Goal: Go to known website: Go to known website

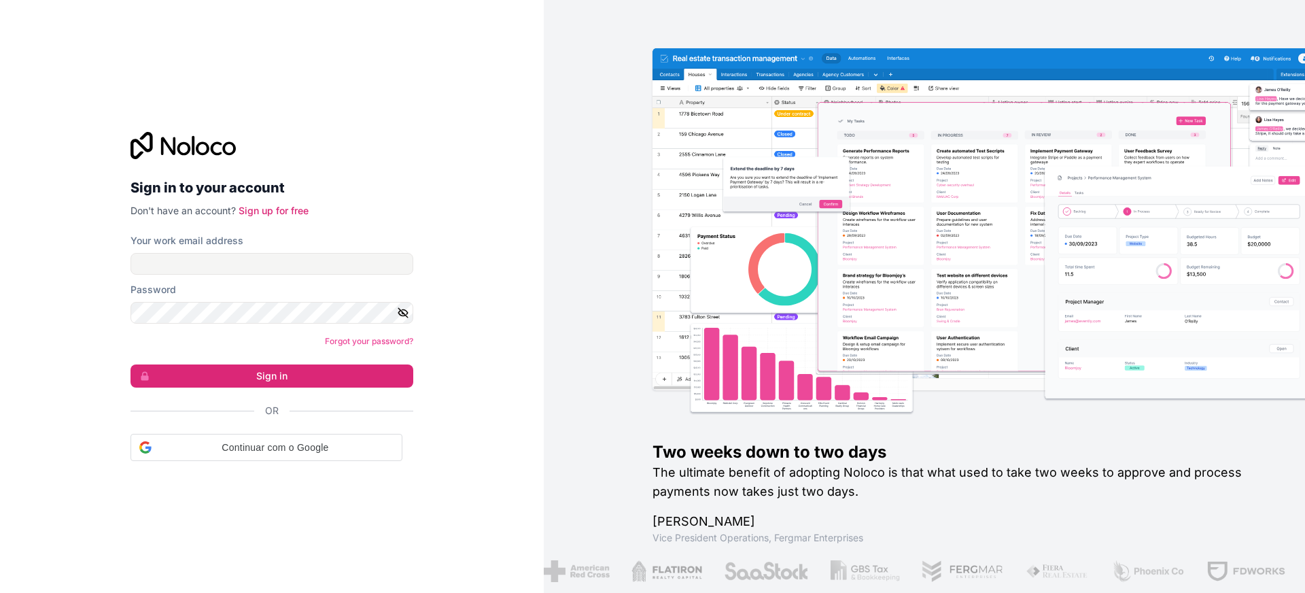
click at [312, 251] on div "Your work email address" at bounding box center [271, 254] width 283 height 41
click at [311, 259] on input "Your work email address" at bounding box center [271, 264] width 283 height 22
type input "jake.gulick@greyfinch.com"
click at [280, 377] on button "Sign in" at bounding box center [271, 375] width 283 height 23
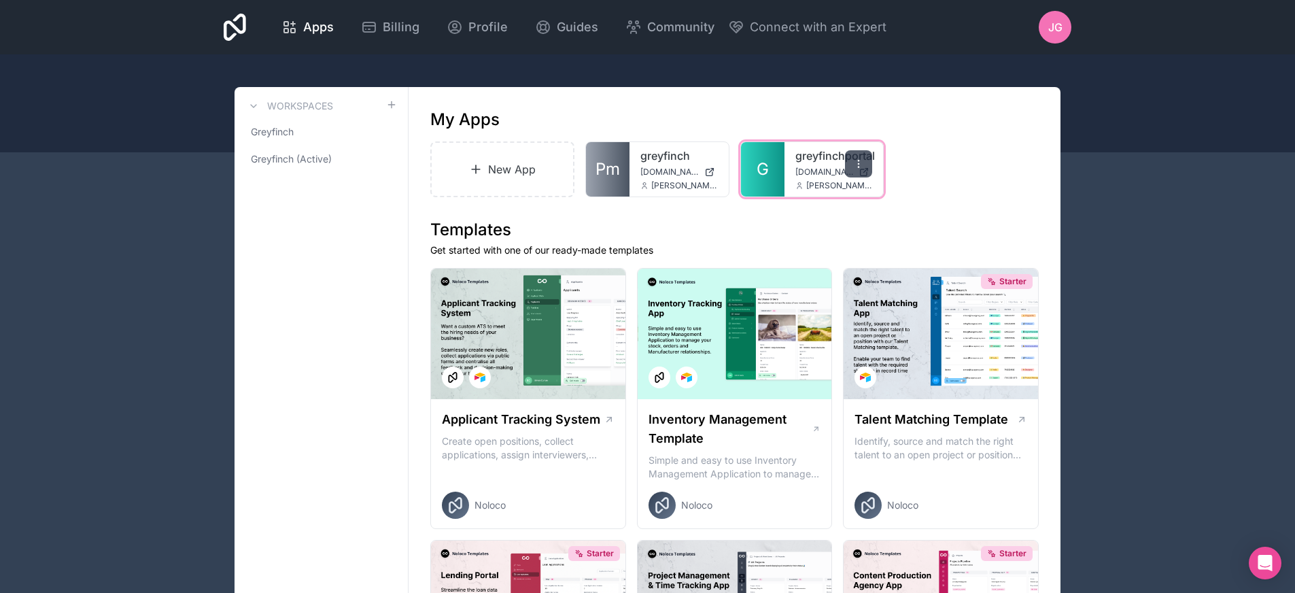
click at [857, 164] on icon at bounding box center [858, 163] width 11 height 11
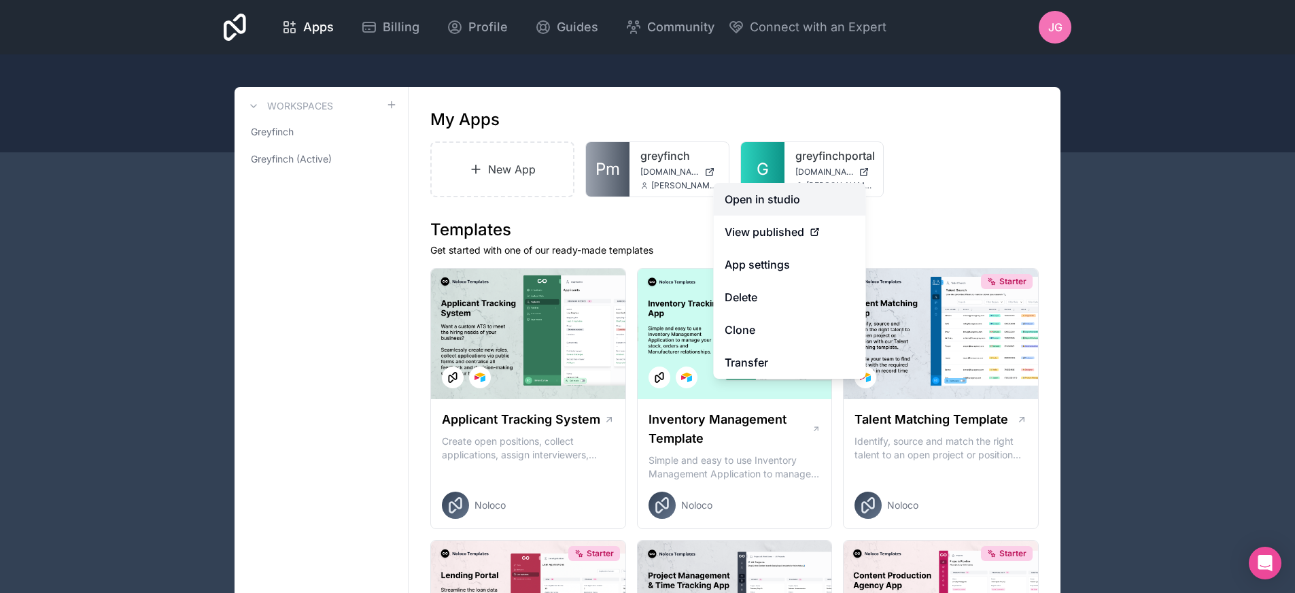
click at [840, 198] on link "Open in studio" at bounding box center [790, 199] width 152 height 33
